Goal: Navigation & Orientation: Find specific page/section

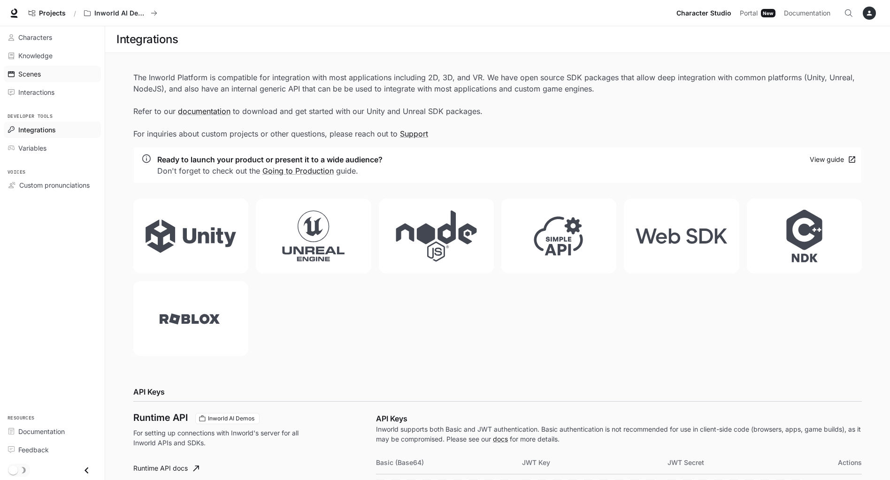
click at [35, 72] on span "Scenes" at bounding box center [29, 74] width 23 height 10
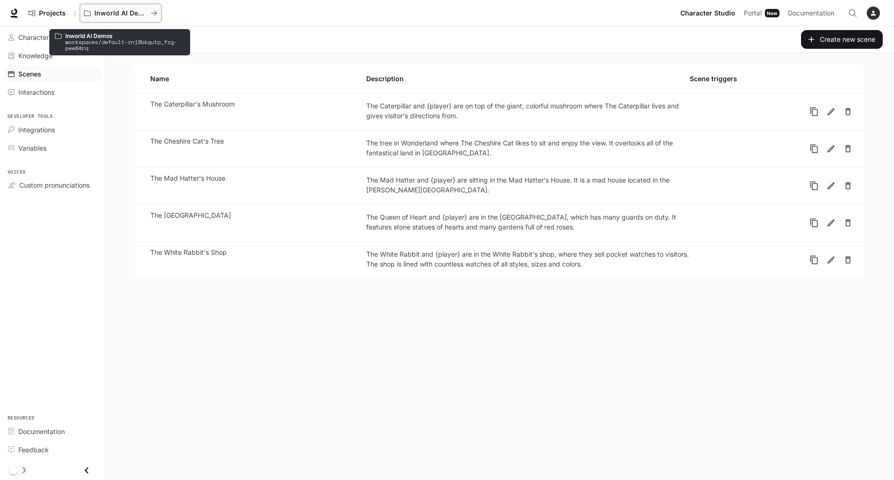
click at [115, 7] on button "Inworld AI Demos" at bounding box center [121, 13] width 82 height 19
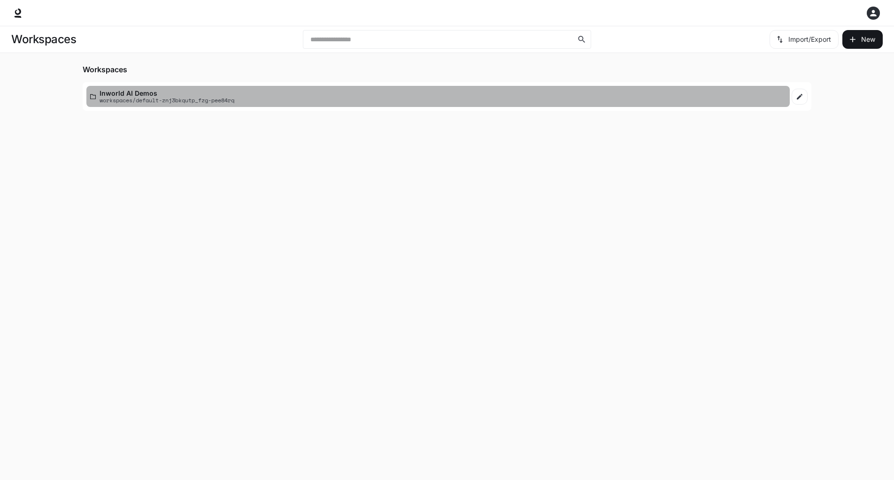
click at [158, 95] on p "Inworld AI Demos" at bounding box center [167, 93] width 135 height 7
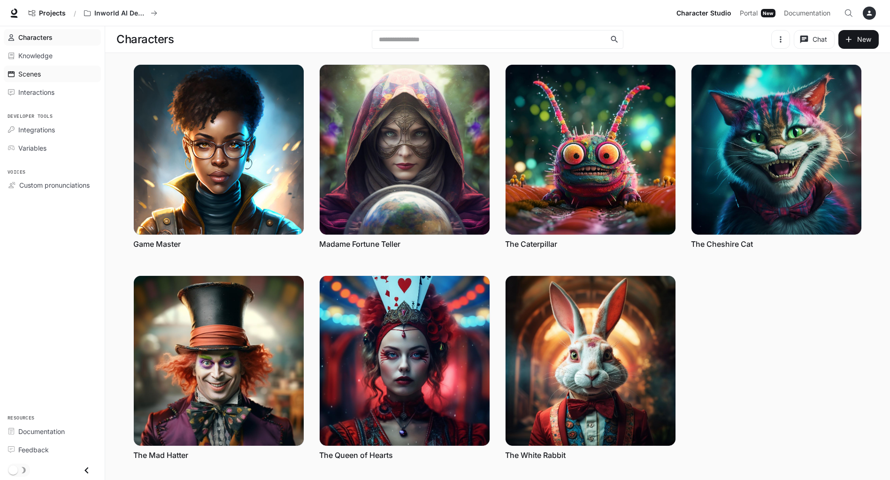
click at [34, 72] on span "Scenes" at bounding box center [29, 74] width 23 height 10
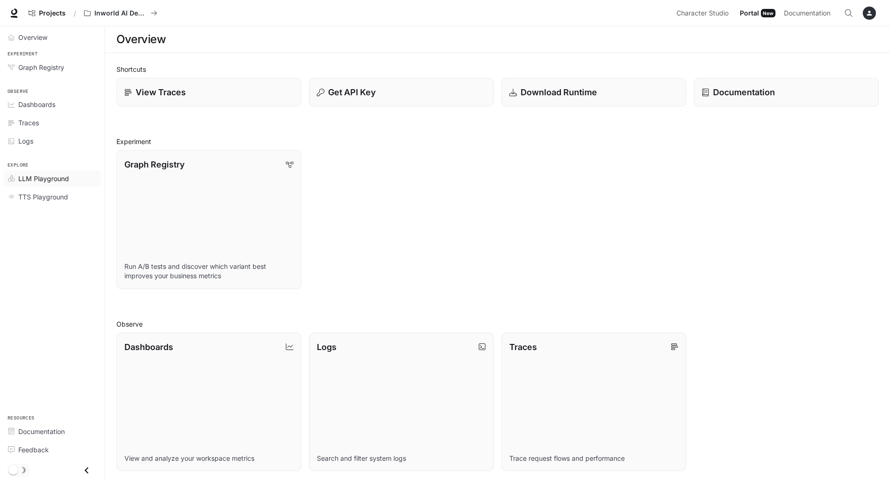
click at [46, 178] on span "LLM Playground" at bounding box center [43, 179] width 51 height 10
click at [335, 365] on link "Logs Search and filter system logs" at bounding box center [401, 402] width 187 height 140
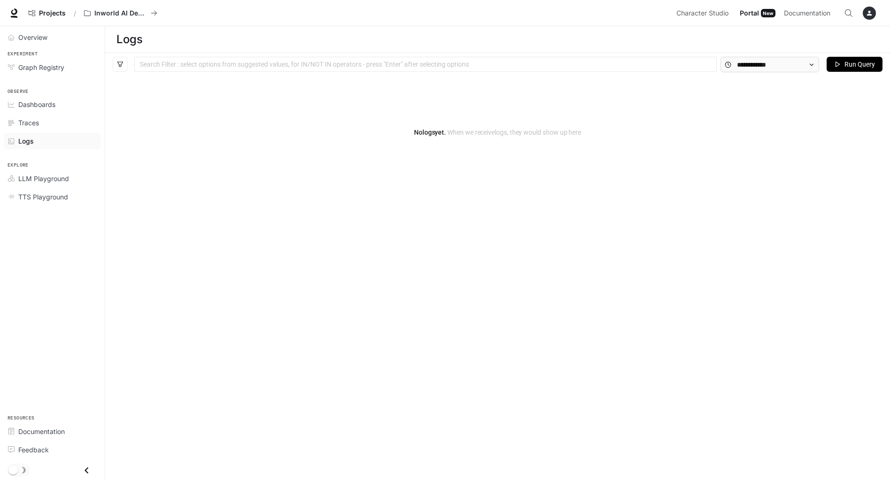
drag, startPoint x: 404, startPoint y: 153, endPoint x: 418, endPoint y: 151, distance: 13.7
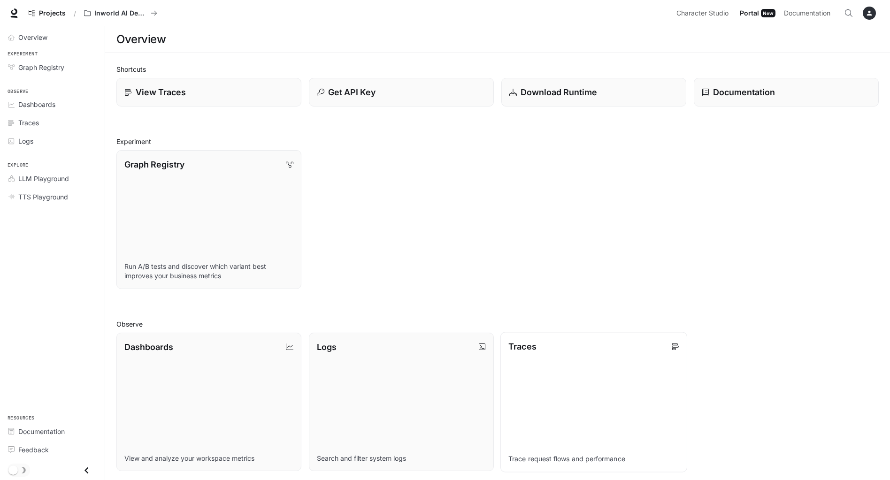
click at [568, 372] on link "Traces Trace request flows and performance" at bounding box center [594, 402] width 187 height 140
click at [260, 368] on link "Dashboards View and analyze your workspace metrics" at bounding box center [209, 402] width 187 height 140
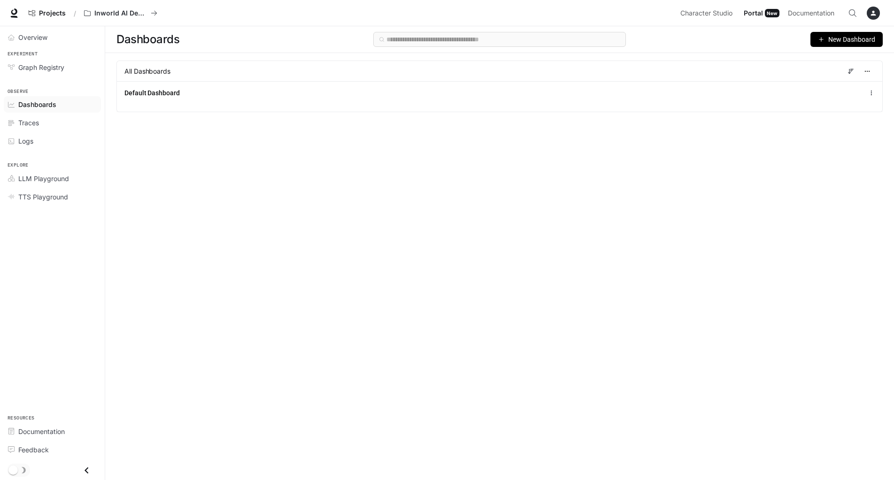
drag, startPoint x: 272, startPoint y: 358, endPoint x: 574, endPoint y: 257, distance: 318.9
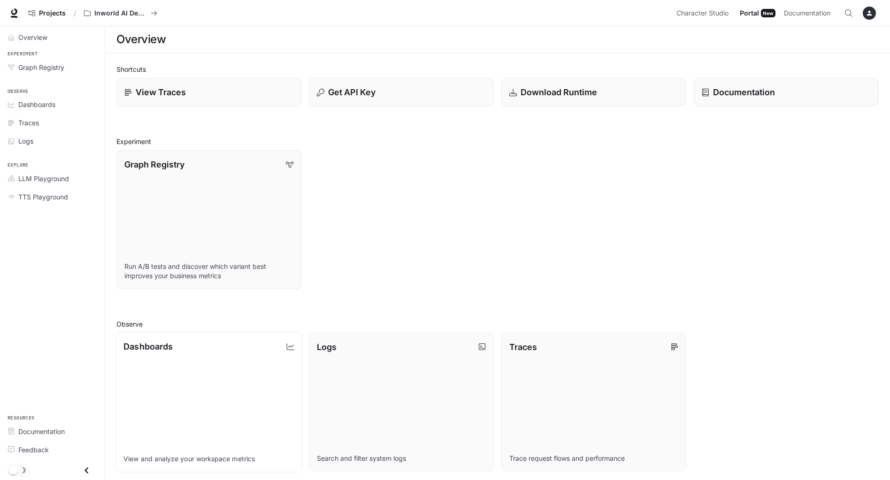
click at [201, 376] on link "Dashboards View and analyze your workspace metrics" at bounding box center [209, 402] width 187 height 140
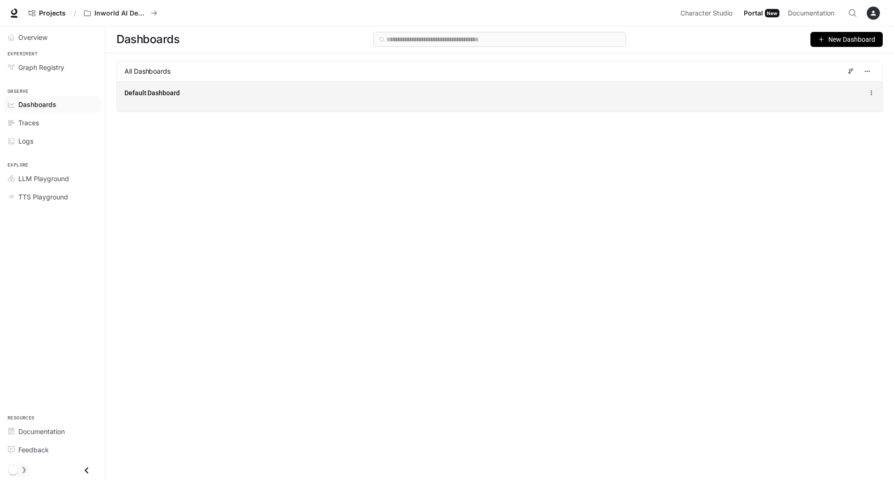
click at [363, 103] on div "Default Dashboard" at bounding box center [500, 96] width 766 height 31
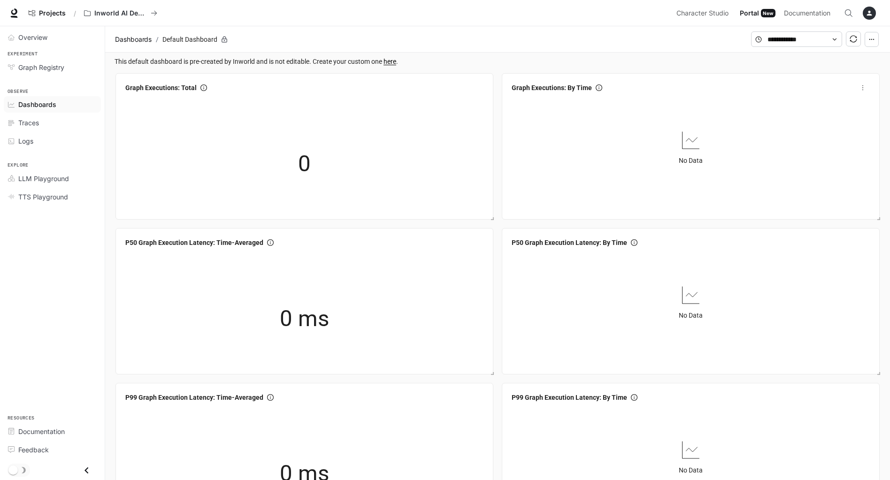
drag, startPoint x: 581, startPoint y: 200, endPoint x: 602, endPoint y: 193, distance: 22.3
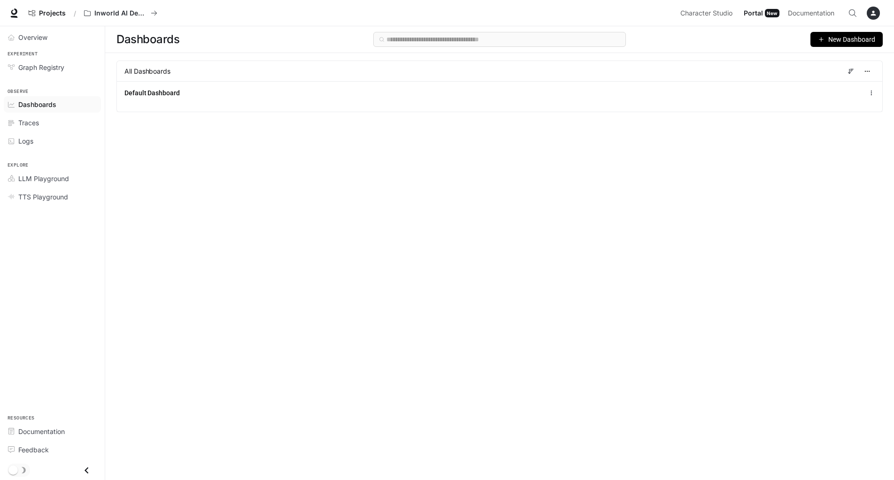
drag, startPoint x: 602, startPoint y: 193, endPoint x: 573, endPoint y: 188, distance: 30.0
